Goal: Complete application form

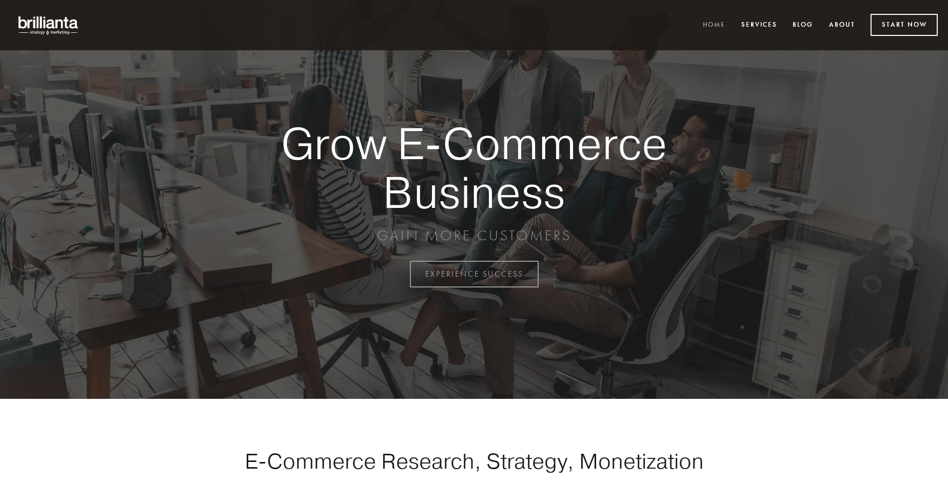
scroll to position [2689, 0]
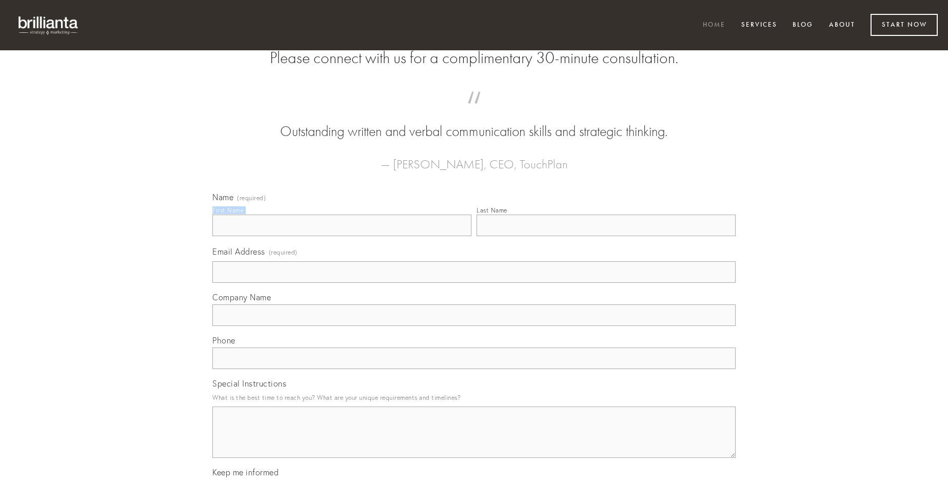
type input "[PERSON_NAME] PhD"
click at [606, 236] on input "Last Name" at bounding box center [606, 225] width 259 height 22
type input "[PERSON_NAME] PhD"
click at [474, 283] on input "Email Address (required)" at bounding box center [473, 272] width 523 height 22
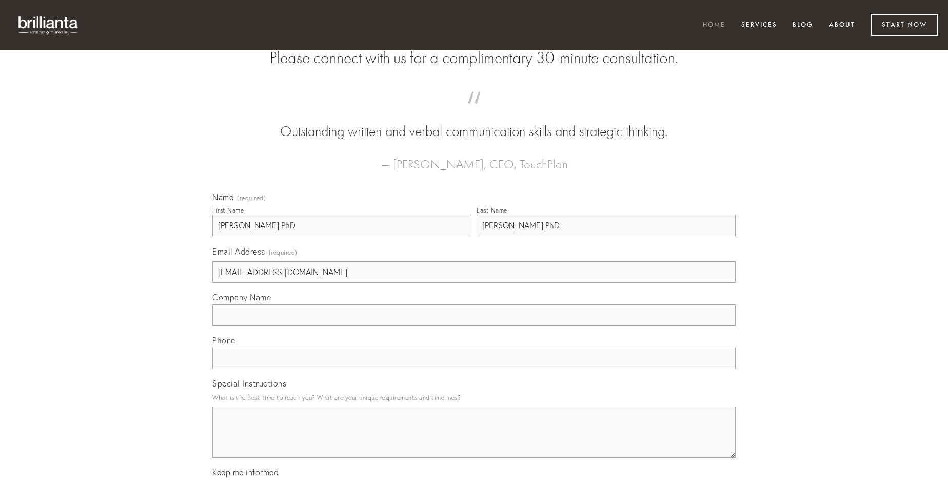
type input "[EMAIL_ADDRESS][DOMAIN_NAME]"
click at [474, 326] on input "Company Name" at bounding box center [473, 315] width 523 height 22
type input "angelus"
click at [474, 369] on input "text" at bounding box center [473, 358] width 523 height 22
click at [474, 441] on textarea "Special Instructions" at bounding box center [473, 431] width 523 height 51
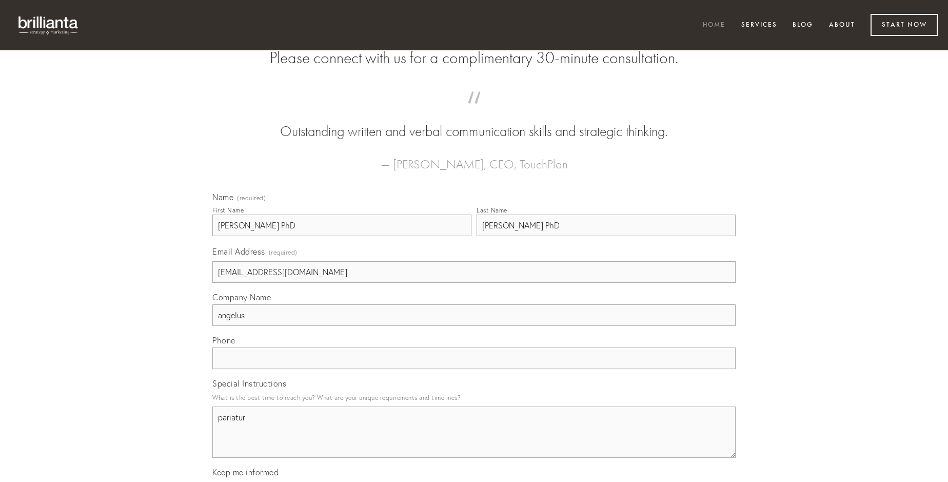
type textarea "pariatur"
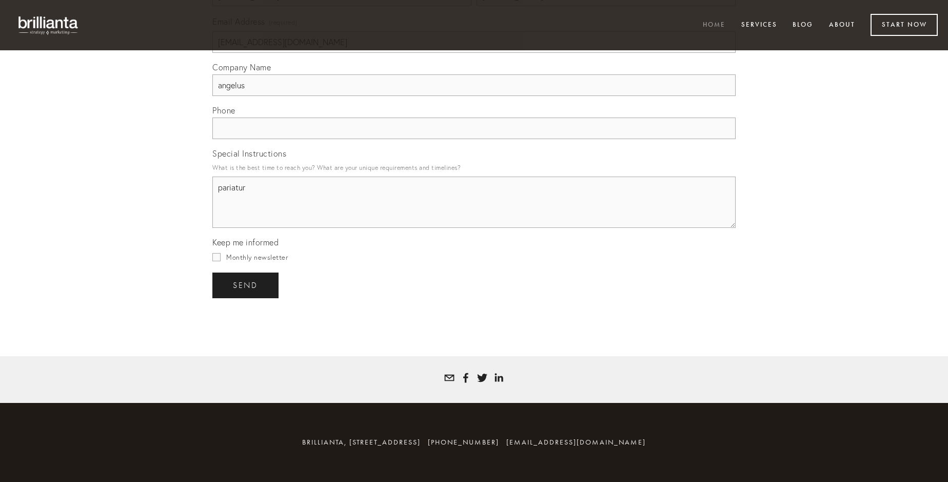
click at [246, 285] on span "send" at bounding box center [245, 285] width 25 height 9
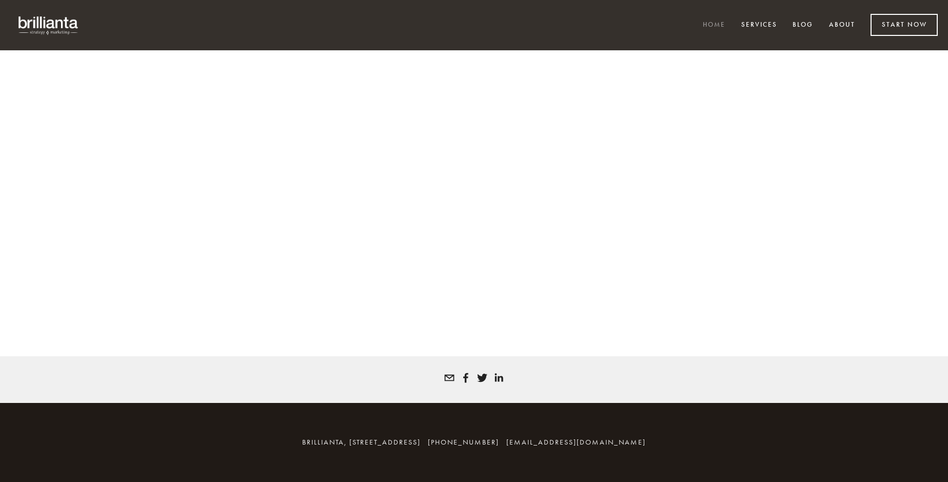
scroll to position [2675, 0]
